Goal: Task Accomplishment & Management: Use online tool/utility

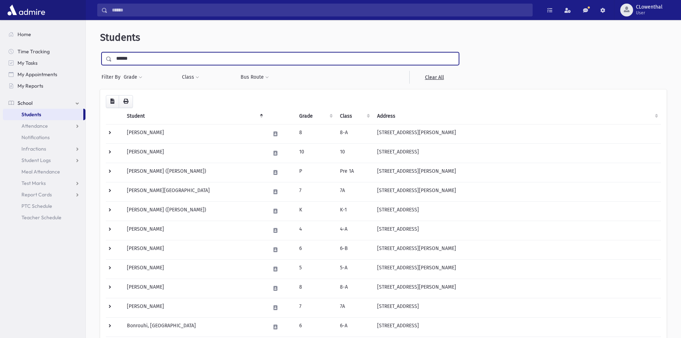
type input "******"
click at [100, 52] on input "submit" at bounding box center [110, 57] width 20 height 10
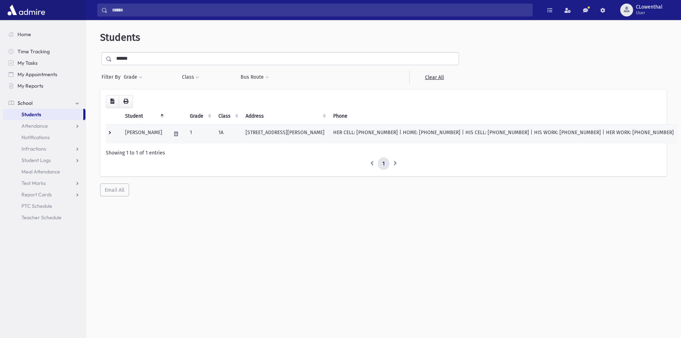
click at [356, 132] on td "HER CELL: [PHONE_NUMBER] | HOME: [PHONE_NUMBER] | HIS CELL: [PHONE_NUMBER] | HI…" at bounding box center [503, 133] width 349 height 19
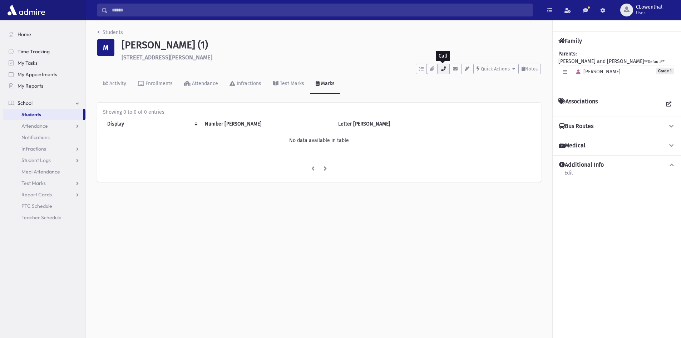
click at [445, 69] on icon "button" at bounding box center [443, 68] width 6 height 5
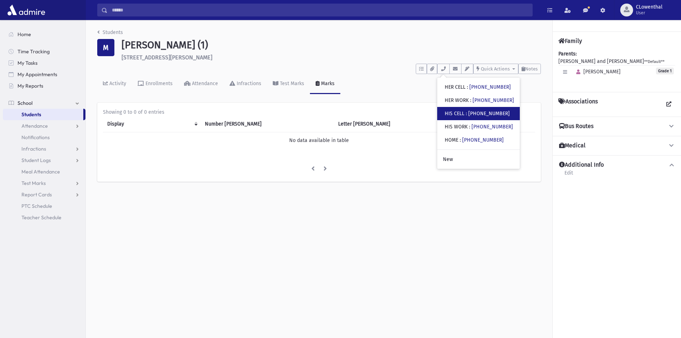
drag, startPoint x: 491, startPoint y: 88, endPoint x: 451, endPoint y: 109, distance: 44.7
click at [451, 109] on div "• HIS CELL : (917) 709-8124" at bounding box center [478, 113] width 83 height 13
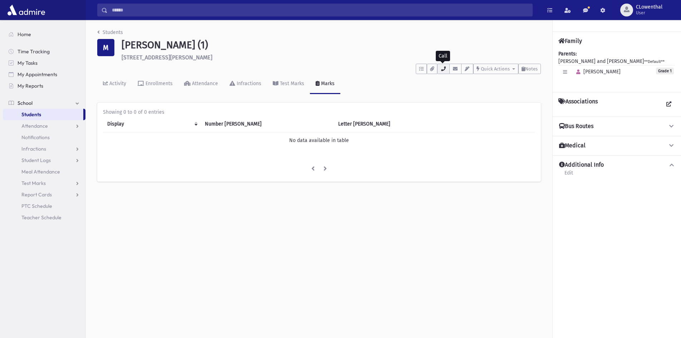
click at [445, 69] on icon "button" at bounding box center [443, 68] width 6 height 5
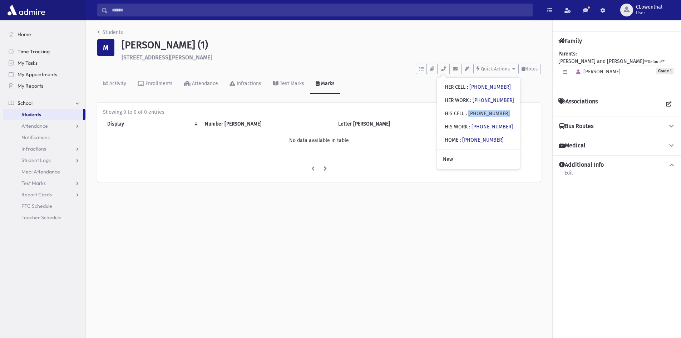
drag, startPoint x: 503, startPoint y: 113, endPoint x: 472, endPoint y: 114, distance: 31.9
click at [472, 114] on div "• HIS CELL : (917) 709-8124" at bounding box center [478, 113] width 83 height 13
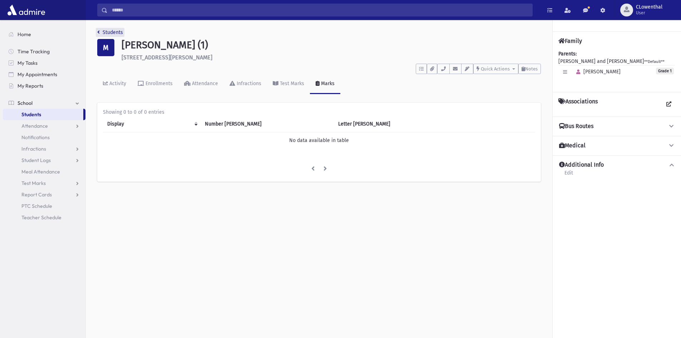
click at [98, 30] on icon "breadcrumb" at bounding box center [98, 32] width 3 height 5
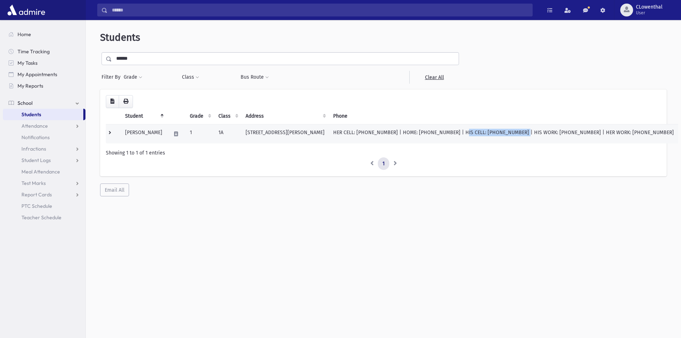
copy td "HIS CELL: [PHONE_NUMBER]"
drag, startPoint x: 449, startPoint y: 134, endPoint x: 501, endPoint y: 140, distance: 52.2
click at [501, 140] on td "HER CELL: [PHONE_NUMBER] | HOME: [PHONE_NUMBER] | HIS CELL: [PHONE_NUMBER] | HI…" at bounding box center [503, 133] width 349 height 19
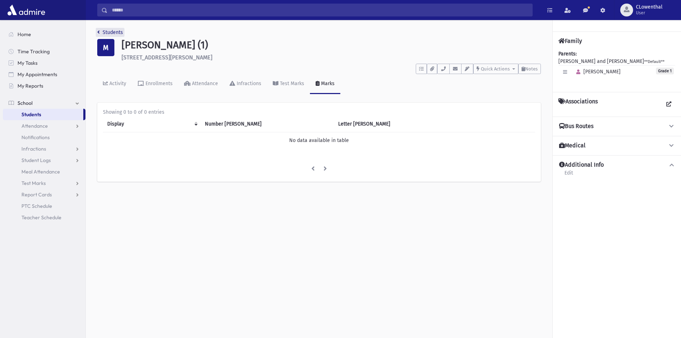
drag, startPoint x: 98, startPoint y: 34, endPoint x: 107, endPoint y: 35, distance: 9.8
click at [98, 34] on icon "breadcrumb" at bounding box center [98, 32] width 3 height 5
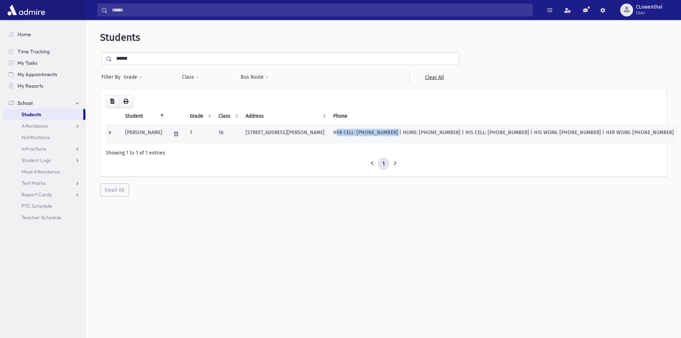
copy td "HER CELL: [PHONE_NUMBER]"
drag, startPoint x: 339, startPoint y: 134, endPoint x: 392, endPoint y: 141, distance: 53.4
click at [392, 141] on td "HER CELL: [PHONE_NUMBER] | HOME: [PHONE_NUMBER] | HIS CELL: [PHONE_NUMBER] | HI…" at bounding box center [503, 133] width 349 height 19
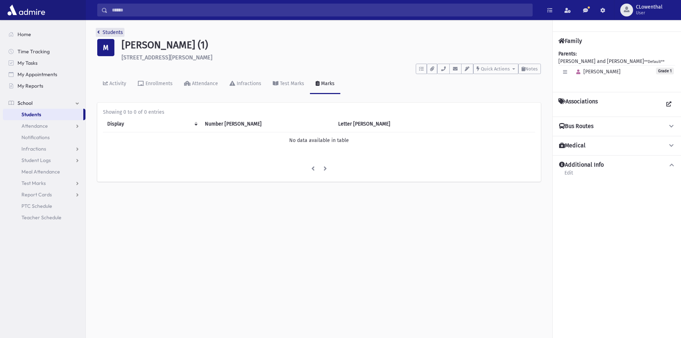
click at [103, 31] on link "Students" at bounding box center [110, 32] width 26 height 6
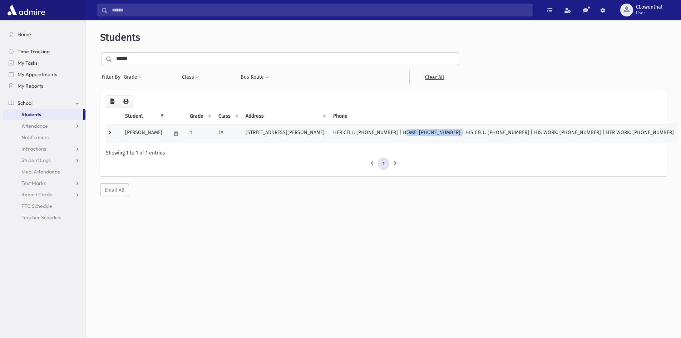
copy td "HOME: (516) 239-0860"
drag, startPoint x: 397, startPoint y: 134, endPoint x: 445, endPoint y: 136, distance: 47.6
click at [445, 136] on td "HER CELL: (732) 979-1700 | HOME: (516) 239-0860 | HIS CELL: (917) 709-8124 | HI…" at bounding box center [503, 133] width 349 height 19
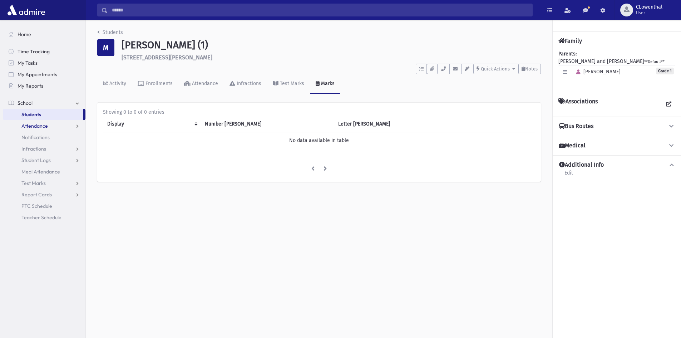
click at [40, 124] on span "Attendance" at bounding box center [34, 126] width 26 height 6
click at [42, 136] on link "Entry" at bounding box center [44, 136] width 83 height 11
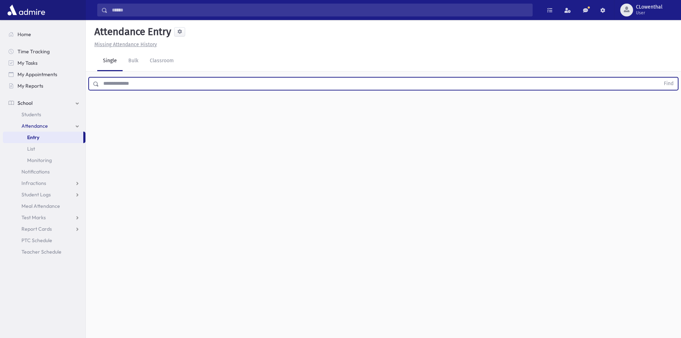
click at [121, 83] on input "text" at bounding box center [379, 83] width 561 height 13
click at [659, 78] on button "Find" at bounding box center [668, 84] width 18 height 12
click at [353, 111] on label "Late L" at bounding box center [350, 106] width 19 height 13
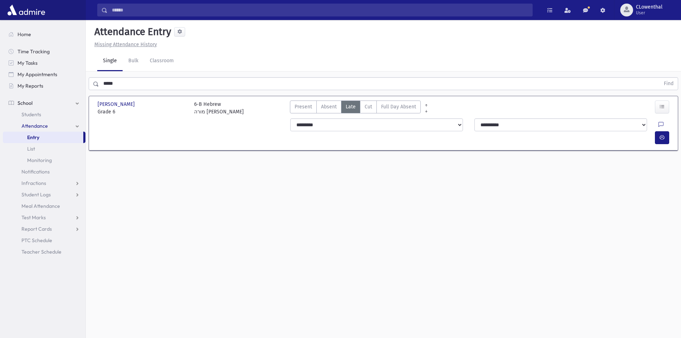
click at [120, 81] on input "*****" at bounding box center [379, 83] width 561 height 13
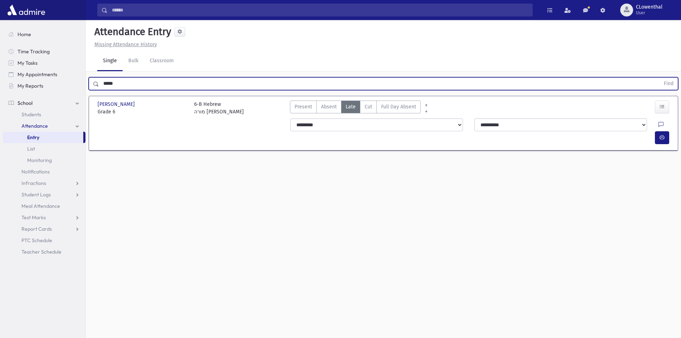
click at [120, 81] on input "*****" at bounding box center [379, 83] width 561 height 13
type input "*****"
click at [659, 78] on button "Find" at bounding box center [668, 84] width 18 height 12
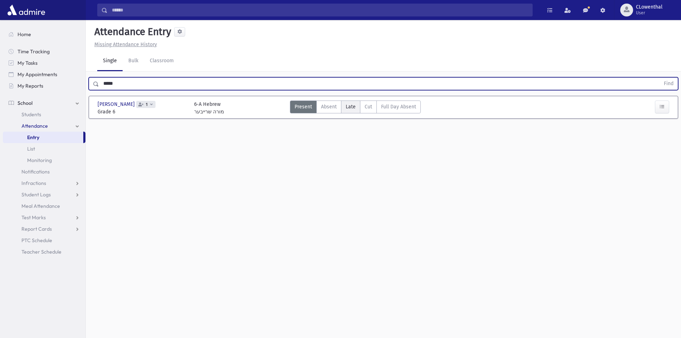
click at [351, 111] on label "Late L" at bounding box center [350, 106] width 19 height 13
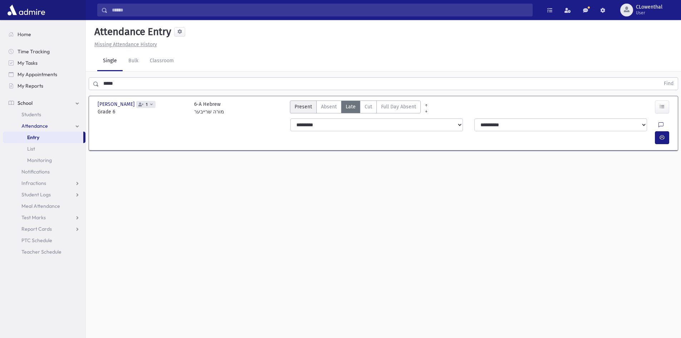
click at [302, 110] on label "Present P" at bounding box center [303, 106] width 27 height 13
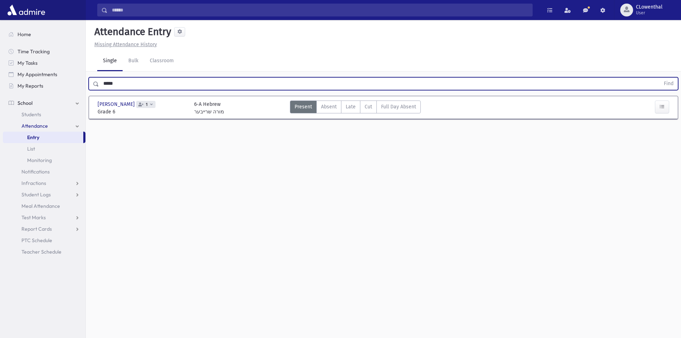
click at [121, 84] on input "*****" at bounding box center [379, 83] width 561 height 13
click at [121, 85] on input "*****" at bounding box center [379, 83] width 561 height 13
